Goal: Transaction & Acquisition: Purchase product/service

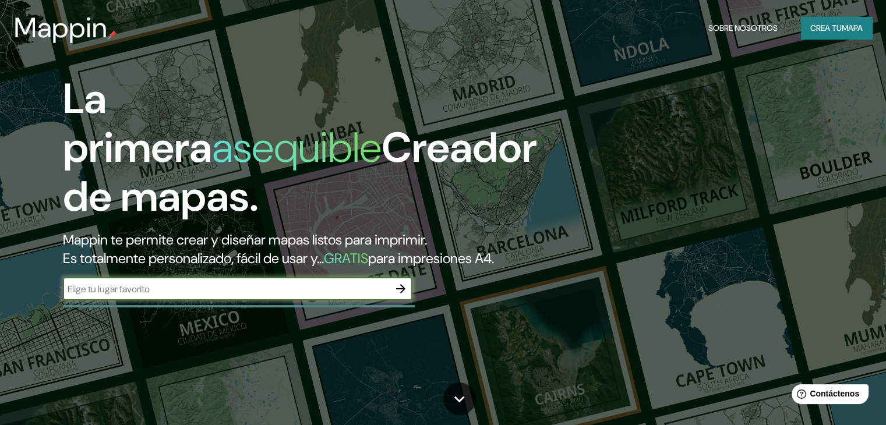
click at [399, 296] on icon "button" at bounding box center [401, 289] width 14 height 14
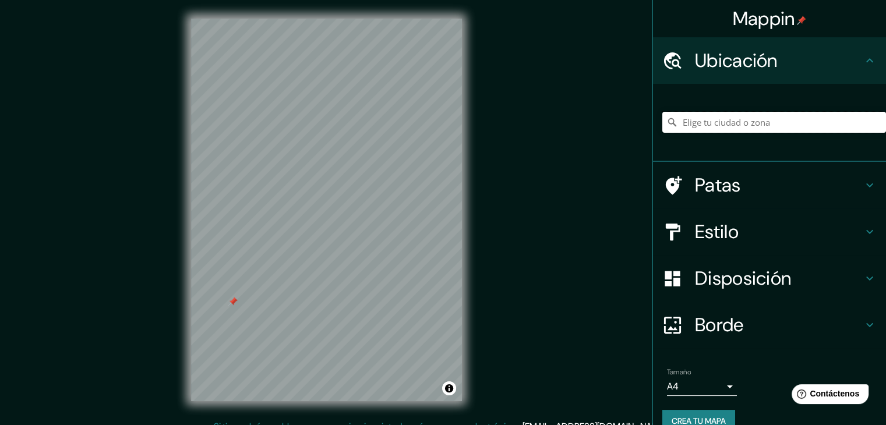
click at [734, 119] on input "Elige tu ciudad o zona" at bounding box center [774, 122] width 224 height 21
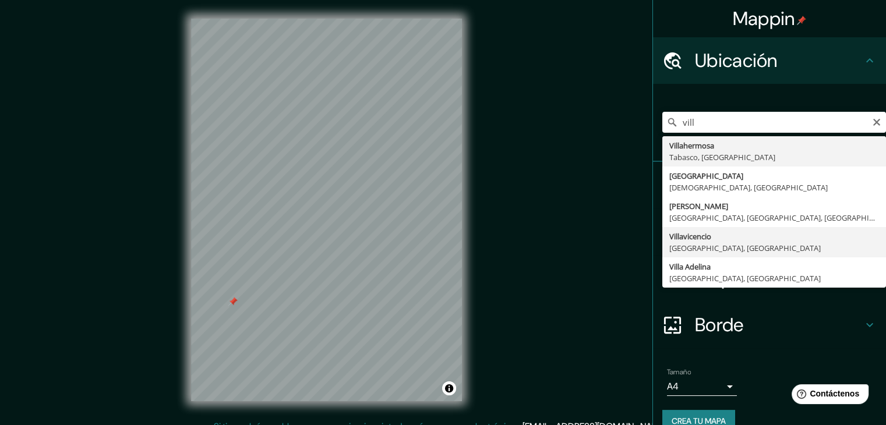
type input "[PERSON_NAME], [GEOGRAPHIC_DATA], [GEOGRAPHIC_DATA]"
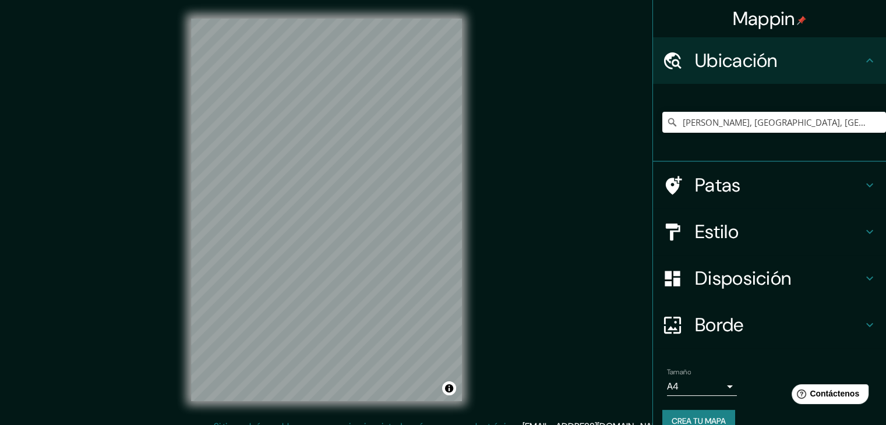
click at [143, 294] on div "Mappin Ubicación [PERSON_NAME], [GEOGRAPHIC_DATA], [GEOGRAPHIC_DATA] Patas Esti…" at bounding box center [443, 219] width 886 height 439
click at [691, 340] on div "Mappin Ubicación [PERSON_NAME], [GEOGRAPHIC_DATA], [GEOGRAPHIC_DATA] Patas Esti…" at bounding box center [443, 219] width 886 height 439
click at [164, 352] on div "Mappin Ubicación [PERSON_NAME], [GEOGRAPHIC_DATA], [GEOGRAPHIC_DATA] Patas Esti…" at bounding box center [443, 219] width 886 height 439
click at [524, 3] on div "Mappin Ubicación [PERSON_NAME], [GEOGRAPHIC_DATA], [GEOGRAPHIC_DATA] Patas Esti…" at bounding box center [443, 219] width 886 height 439
click at [292, 409] on div "© Mapbox © OpenStreetMap Improve this map" at bounding box center [326, 210] width 308 height 420
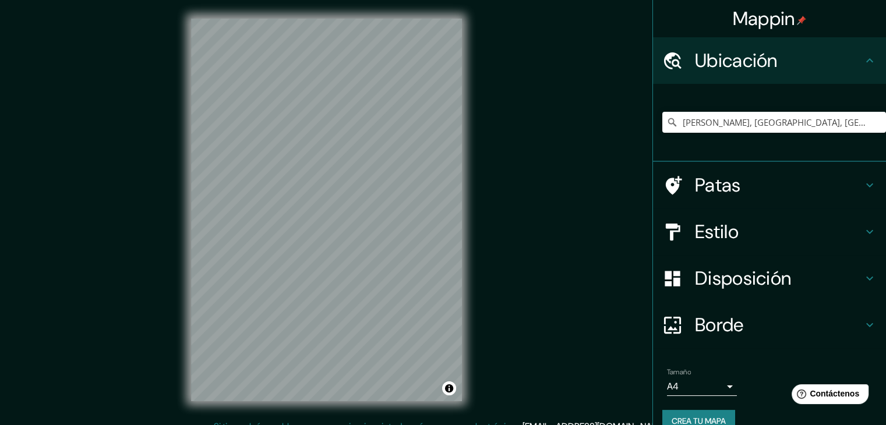
click at [77, 228] on div "Mappin Ubicación [PERSON_NAME], [GEOGRAPHIC_DATA], [GEOGRAPHIC_DATA] Patas Esti…" at bounding box center [443, 219] width 886 height 439
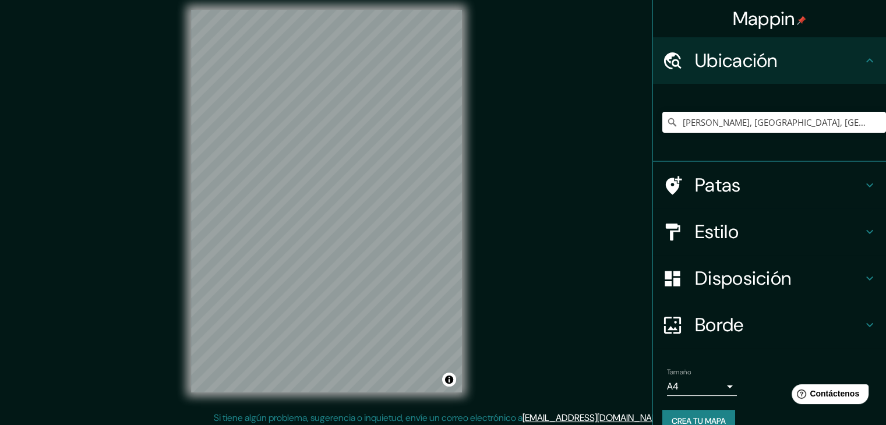
scroll to position [13, 0]
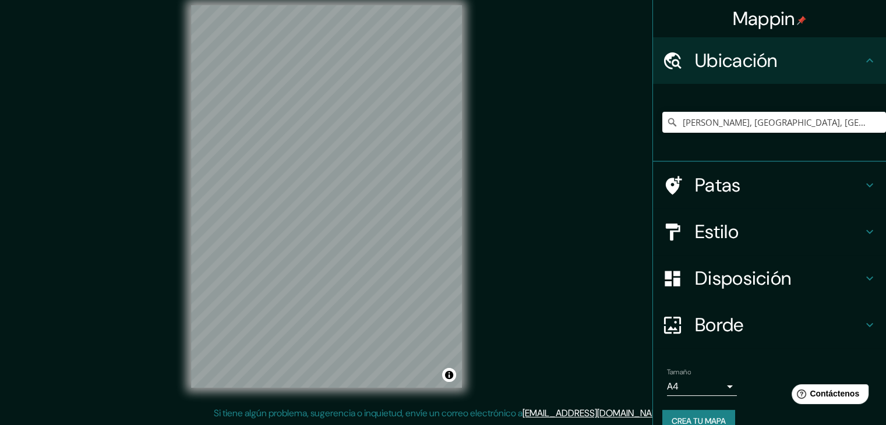
click at [475, 214] on div "© Mapbox © OpenStreetMap Improve this map" at bounding box center [326, 197] width 308 height 420
